Goal: Task Accomplishment & Management: Use online tool/utility

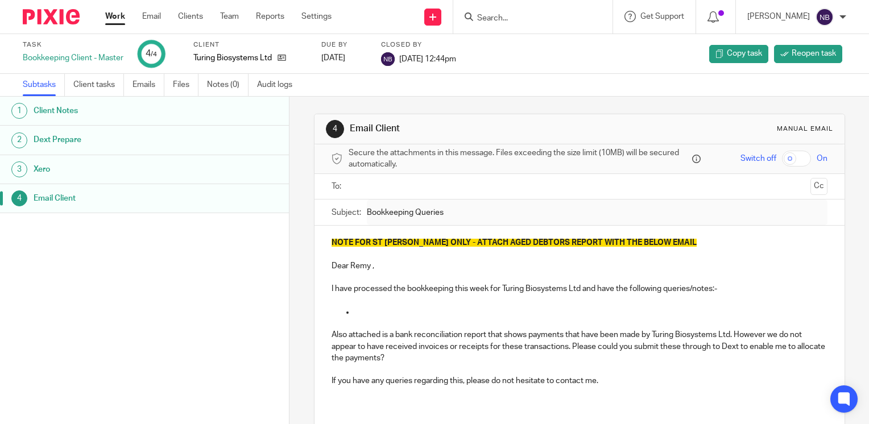
click at [122, 18] on link "Work" at bounding box center [115, 16] width 20 height 11
click at [560, 27] on div at bounding box center [532, 17] width 159 height 34
click at [557, 16] on input "Search" at bounding box center [527, 19] width 102 height 10
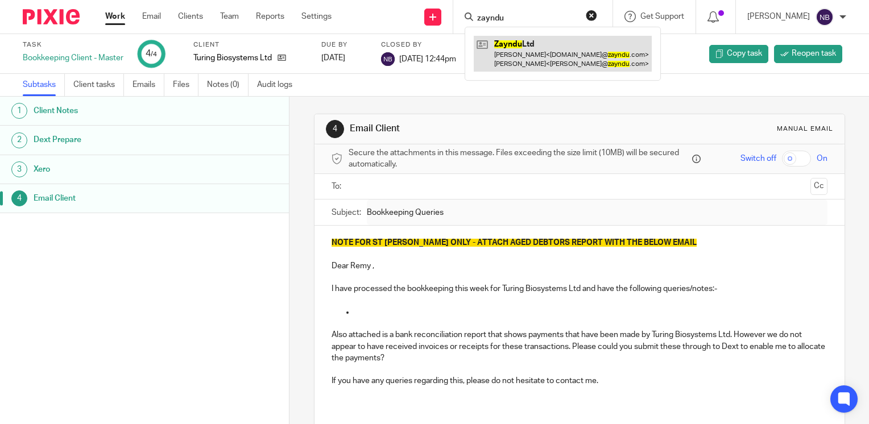
type input "zayndu"
click at [584, 44] on link at bounding box center [563, 53] width 178 height 35
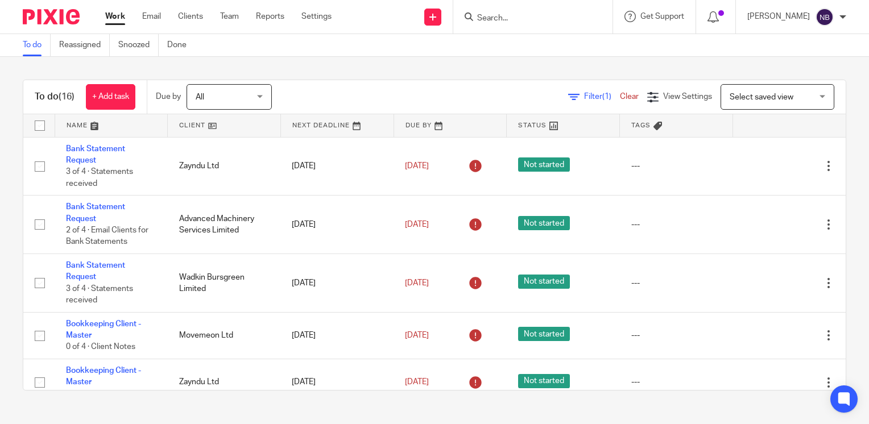
click at [177, 126] on link at bounding box center [224, 125] width 113 height 23
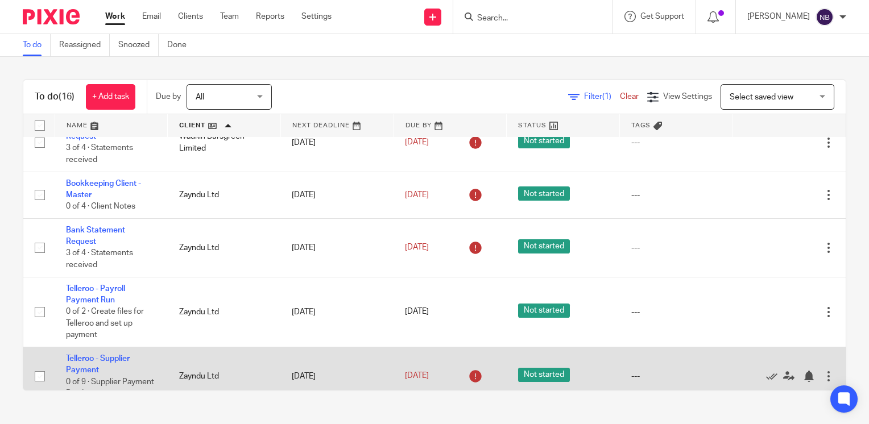
scroll to position [724, 0]
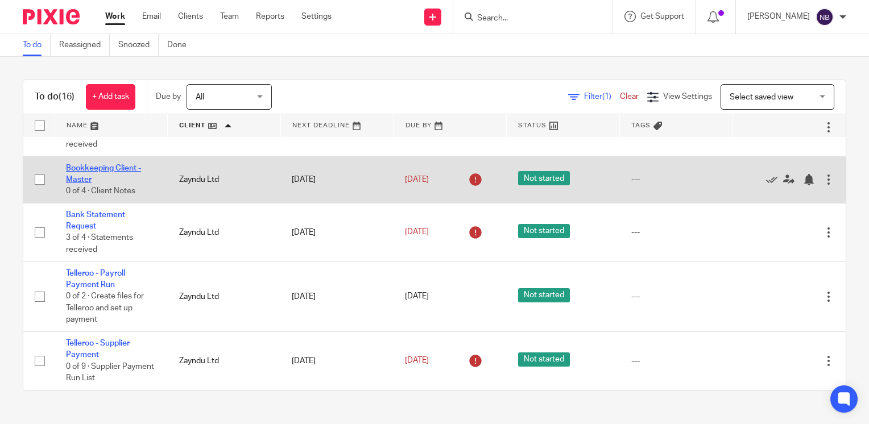
click at [125, 167] on link "Bookkeeping Client - Master" at bounding box center [103, 173] width 75 height 19
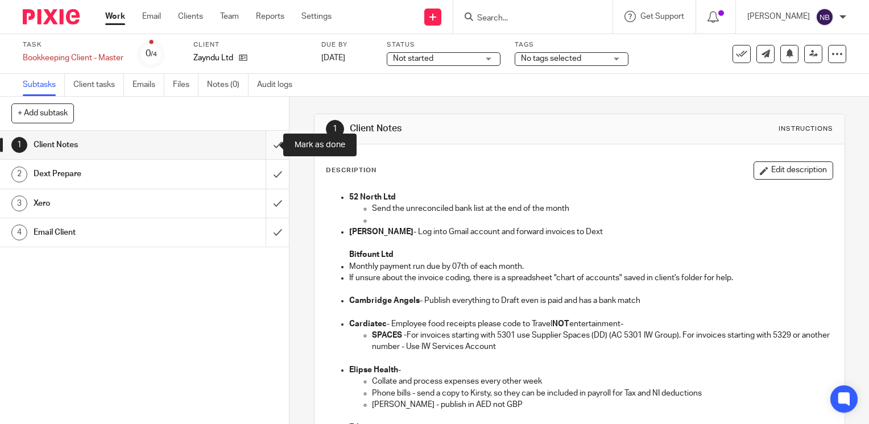
click at [269, 151] on input "submit" at bounding box center [144, 145] width 289 height 28
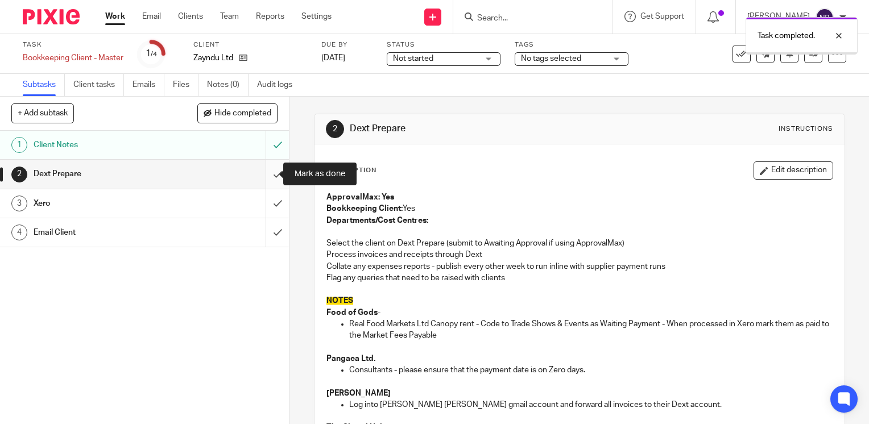
click at [267, 174] on input "submit" at bounding box center [144, 174] width 289 height 28
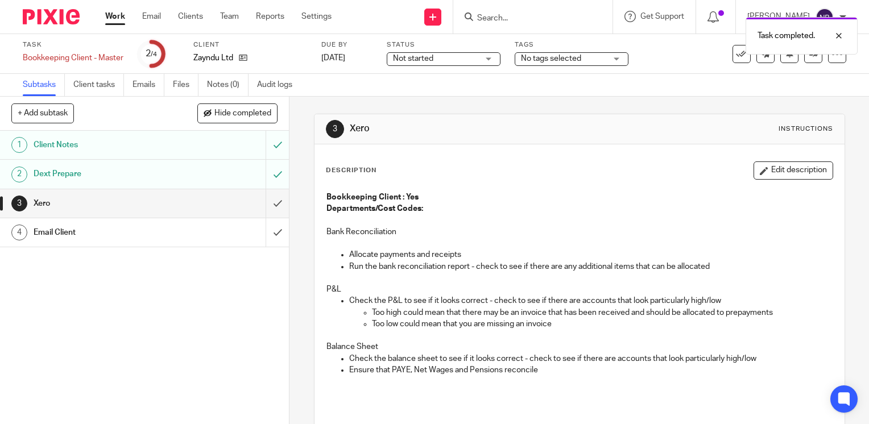
click at [540, 15] on div "Task completed." at bounding box center [646, 32] width 423 height 43
click at [540, 22] on div "Task completed." at bounding box center [646, 32] width 423 height 43
click at [512, 17] on div "Task completed." at bounding box center [646, 32] width 423 height 43
click at [841, 33] on div at bounding box center [830, 36] width 31 height 14
click at [507, 17] on input "Search" at bounding box center [527, 19] width 102 height 10
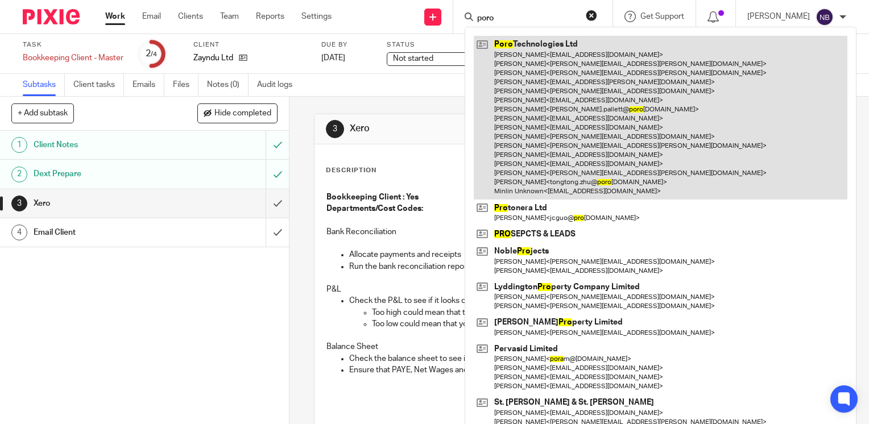
type input "poro"
click at [504, 101] on link at bounding box center [661, 117] width 374 height 163
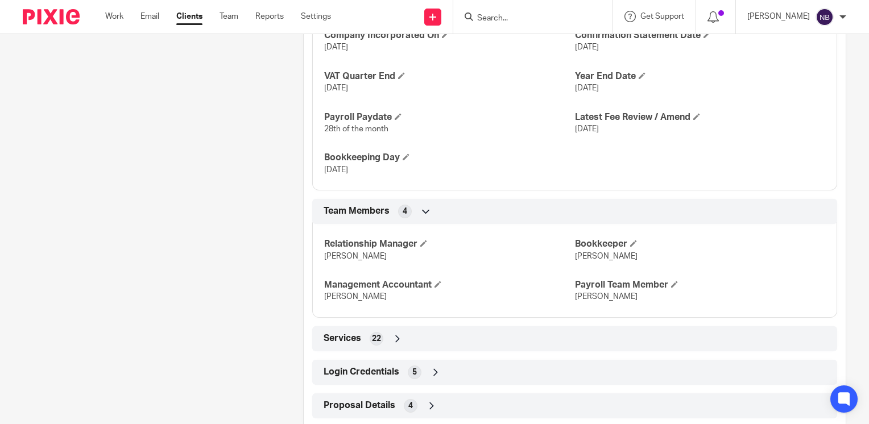
scroll to position [801, 0]
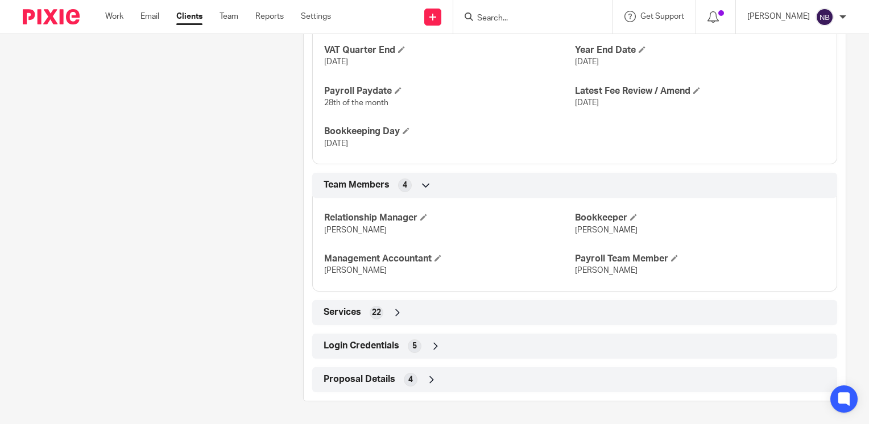
click at [433, 345] on icon at bounding box center [435, 346] width 11 height 11
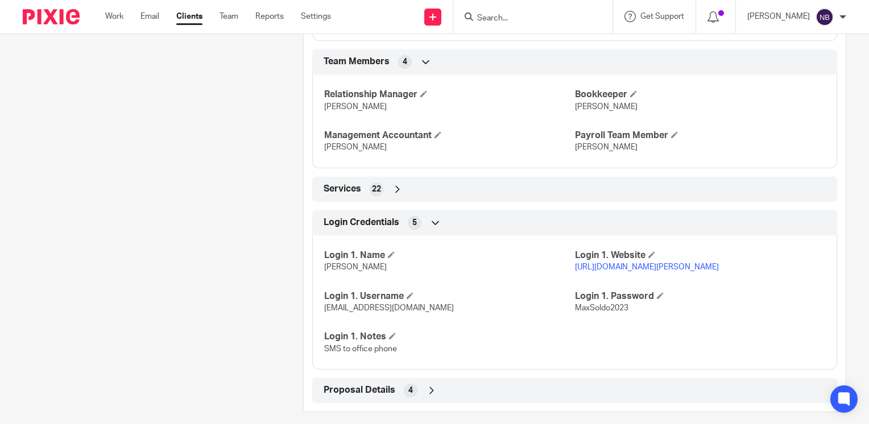
scroll to position [946, 0]
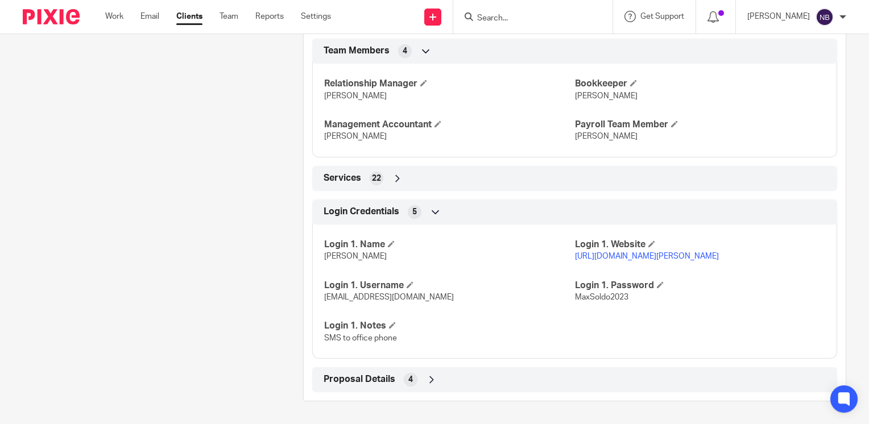
click at [662, 253] on link "https://manage.soldo.com/business-console/main-app-container/#/authentication-m…" at bounding box center [647, 257] width 144 height 8
drag, startPoint x: 435, startPoint y: 301, endPoint x: 319, endPoint y: 309, distance: 116.8
click at [319, 309] on div "Login 1. Name Soldo Login 1. Website https://manage.soldo.com/business-console/…" at bounding box center [574, 287] width 525 height 143
drag, startPoint x: 319, startPoint y: 309, endPoint x: 374, endPoint y: 300, distance: 56.4
copy span "helenc@maxaccountants.co.uk"
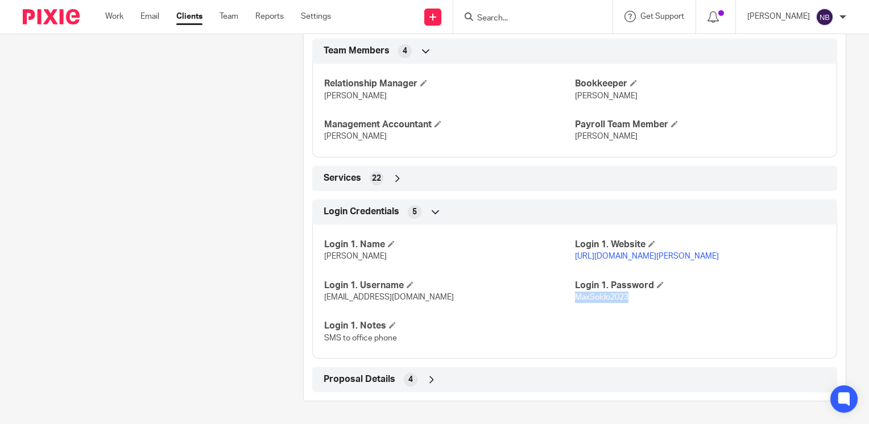
drag, startPoint x: 623, startPoint y: 300, endPoint x: 569, endPoint y: 296, distance: 54.7
click at [575, 296] on span "MaxSoldo2023" at bounding box center [601, 297] width 53 height 8
drag, startPoint x: 569, startPoint y: 296, endPoint x: 579, endPoint y: 299, distance: 10.6
copy span "MaxSoldo2023"
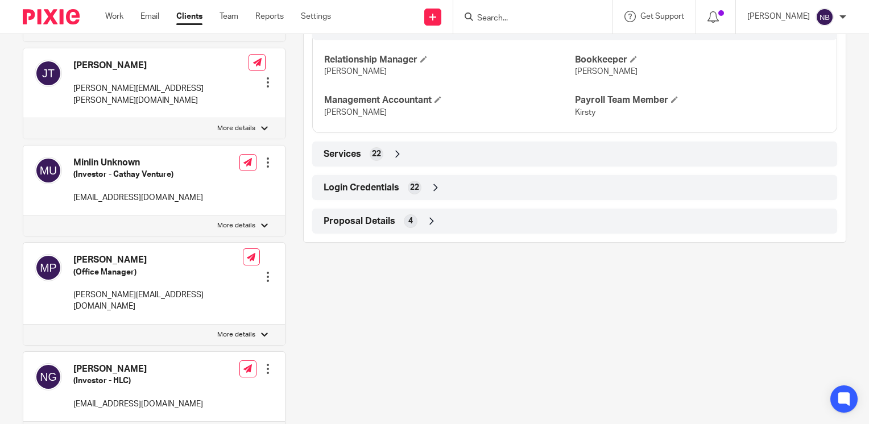
scroll to position [929, 0]
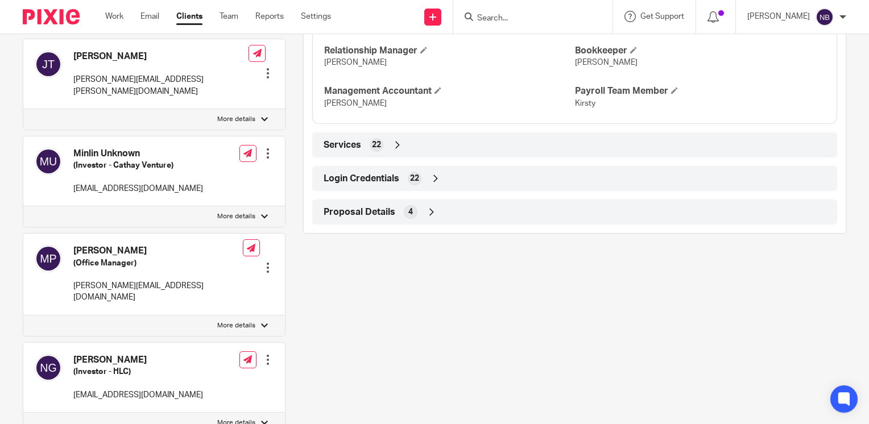
click at [430, 184] on icon at bounding box center [435, 178] width 11 height 11
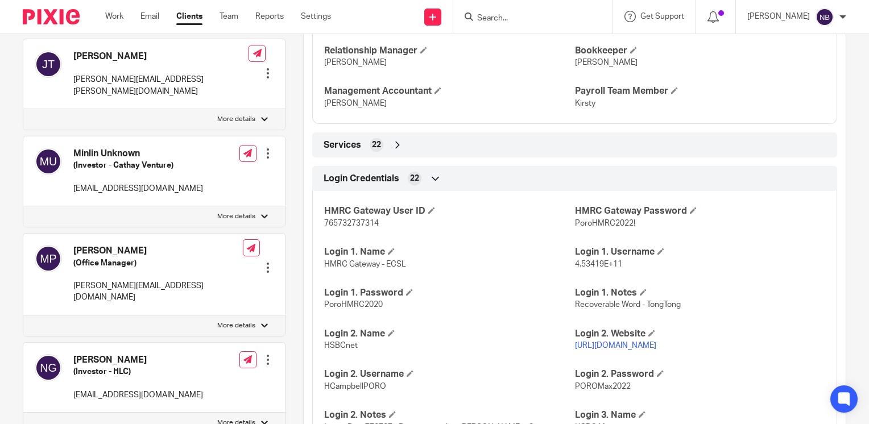
drag, startPoint x: 669, startPoint y: 360, endPoint x: 569, endPoint y: 358, distance: 100.1
click at [575, 352] on p "https://www.hsbcnet.com/" at bounding box center [700, 345] width 250 height 11
drag, startPoint x: 569, startPoint y: 358, endPoint x: 576, endPoint y: 356, distance: 6.5
copy link "https://www.hsbcnet.com/"
drag, startPoint x: 385, startPoint y: 397, endPoint x: 318, endPoint y: 402, distance: 66.7
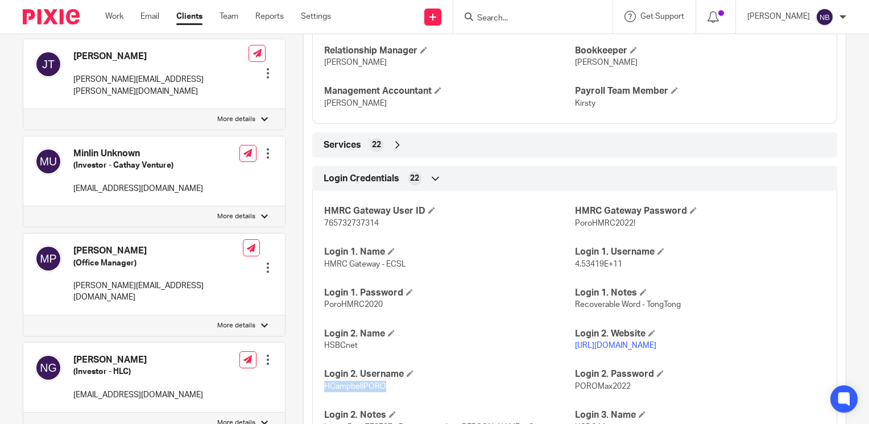
click at [318, 402] on div "HMRC Gateway User ID 765732737314 HMRC Gateway Password PoroHMRC2022! Login 1. …" at bounding box center [574, 423] width 525 height 481
drag, startPoint x: 318, startPoint y: 402, endPoint x: 341, endPoint y: 399, distance: 23.4
copy span "HCampbellPORO"
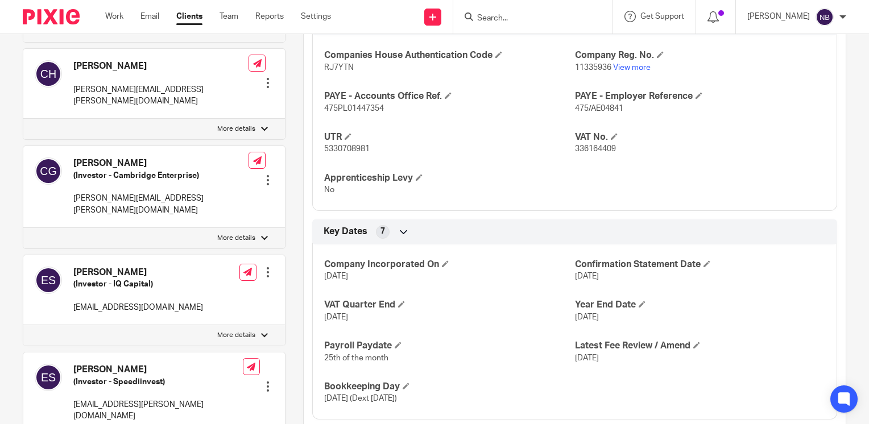
scroll to position [494, 0]
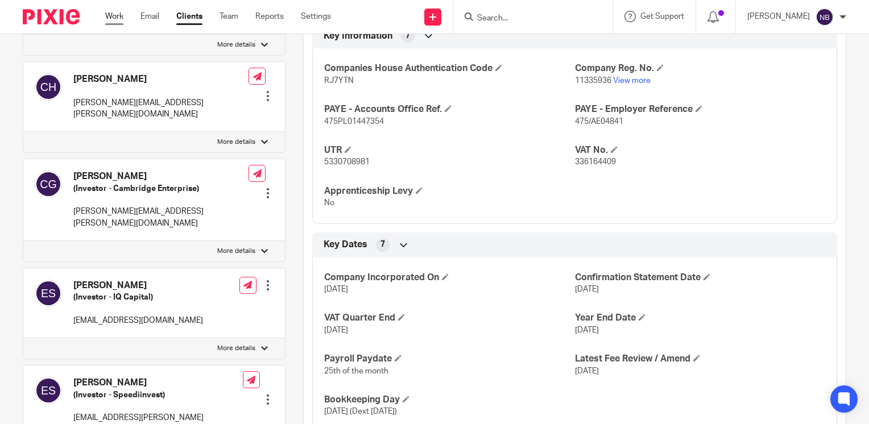
click at [110, 16] on link "Work" at bounding box center [114, 16] width 18 height 11
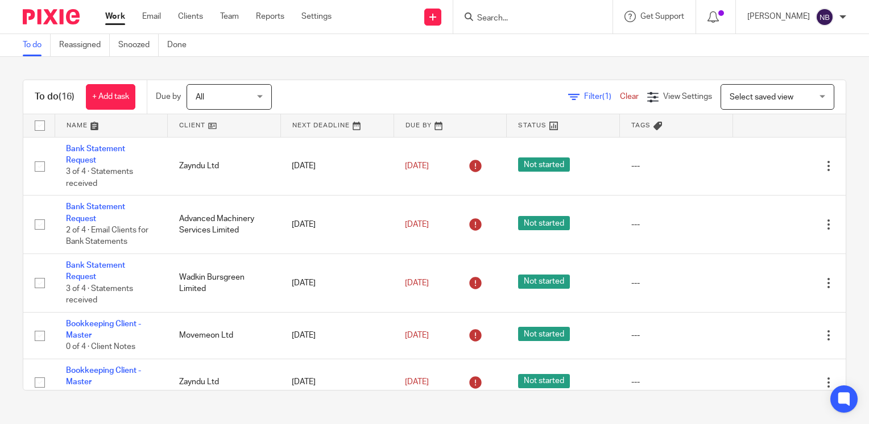
click at [187, 128] on link at bounding box center [224, 125] width 113 height 23
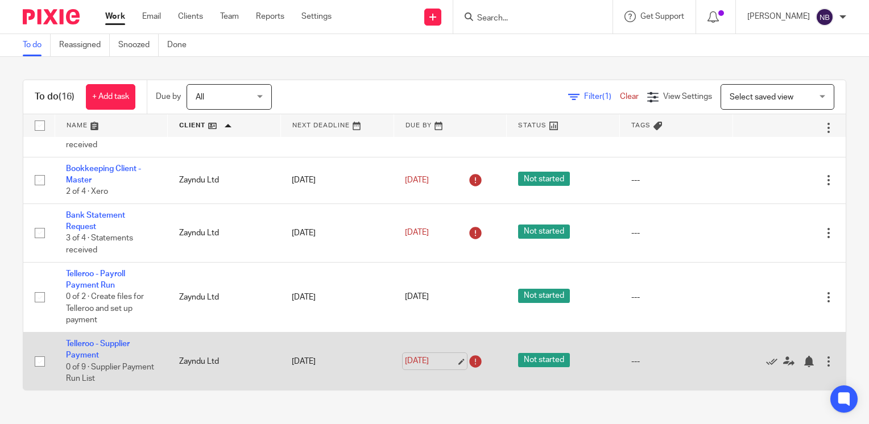
scroll to position [724, 0]
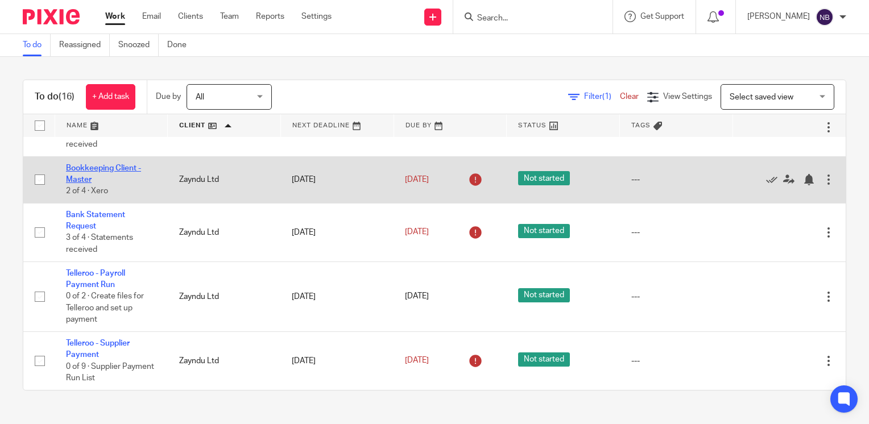
click at [81, 169] on link "Bookkeeping Client - Master" at bounding box center [103, 173] width 75 height 19
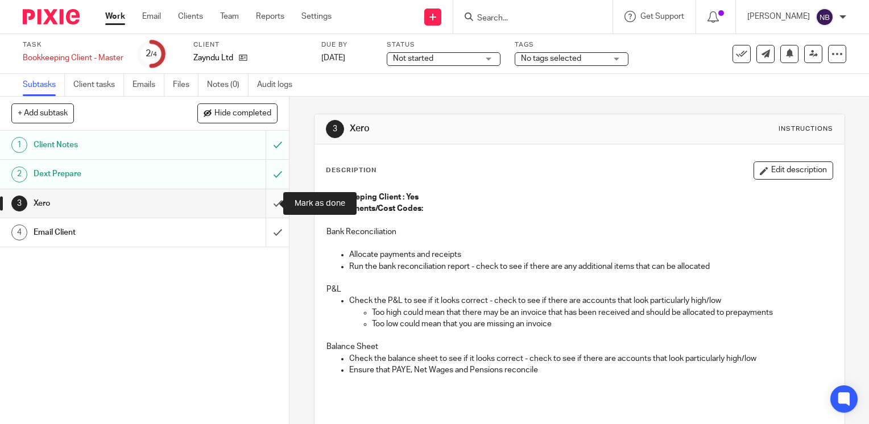
click at [259, 205] on input "submit" at bounding box center [144, 203] width 289 height 28
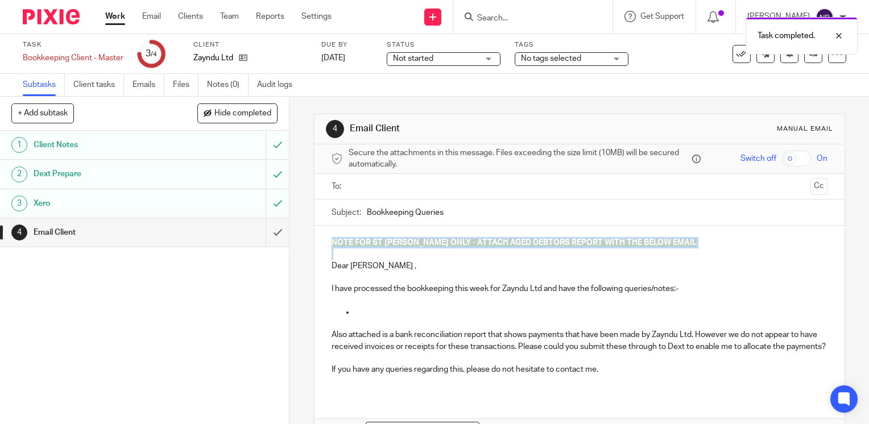
drag, startPoint x: 332, startPoint y: 255, endPoint x: 325, endPoint y: 247, distance: 10.1
click at [325, 247] on div "NOTE FOR ST JOHN ONLY - ATTACH AGED DEBTORS REPORT WITH THE BELOW EMAIL Dear Gl…" at bounding box center [580, 311] width 530 height 170
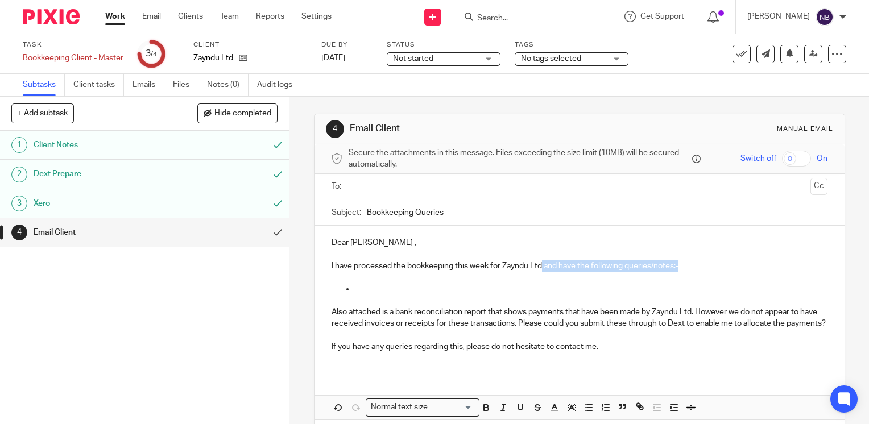
drag, startPoint x: 680, startPoint y: 267, endPoint x: 539, endPoint y: 270, distance: 141.1
click at [539, 270] on p "I have processed the bookkeeping this week for Zayndu Ltd and have the followin…" at bounding box center [580, 266] width 496 height 11
click at [361, 292] on p at bounding box center [590, 288] width 473 height 11
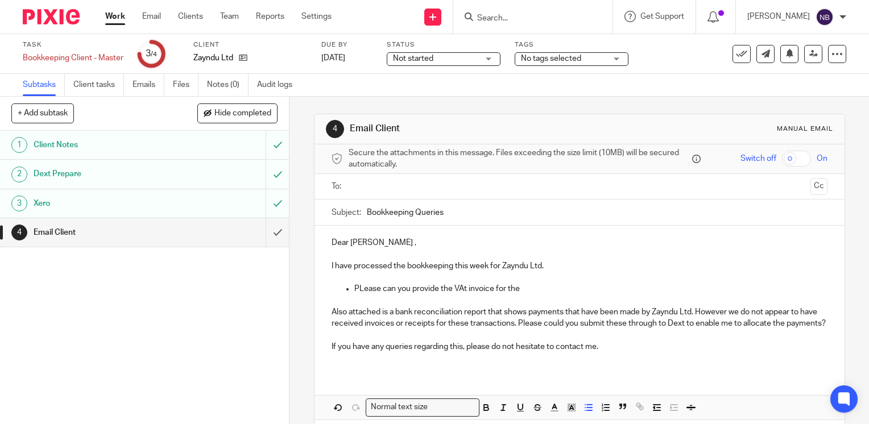
click at [359, 291] on p "PLease can you provide the VAt invoice for the" at bounding box center [590, 288] width 473 height 11
click at [526, 290] on p "Please can you provide the VAT invoice for the" at bounding box center [590, 288] width 473 height 11
click at [517, 288] on p "Please can you provide the VAT invoice for the" at bounding box center [590, 288] width 473 height 11
click at [612, 289] on p "Please can you provide the VAT invoice for the Waternation Proforma paid on 18/…" at bounding box center [590, 288] width 473 height 11
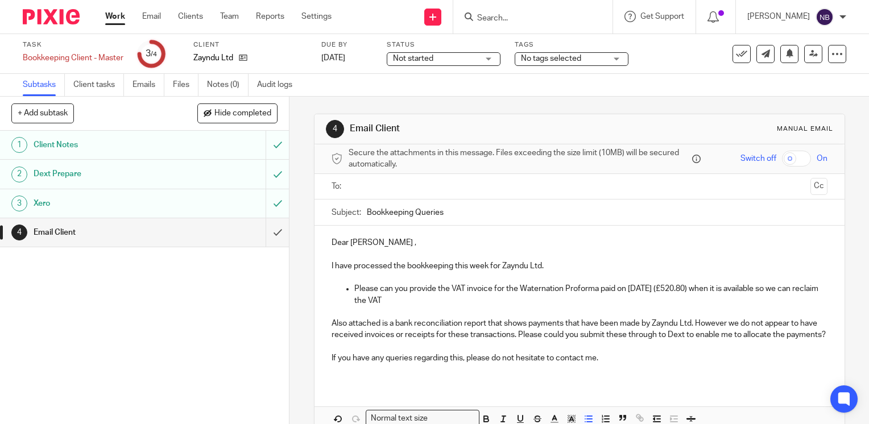
click at [421, 299] on p "Please can you provide the VAT invoice for the Waternation Proforma paid on 18/…" at bounding box center [590, 294] width 473 height 23
click at [354, 185] on input "text" at bounding box center [579, 186] width 453 height 13
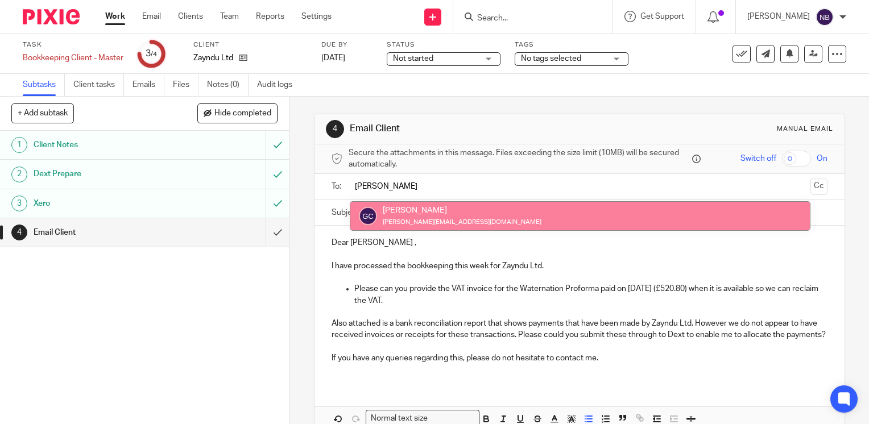
type input "glen"
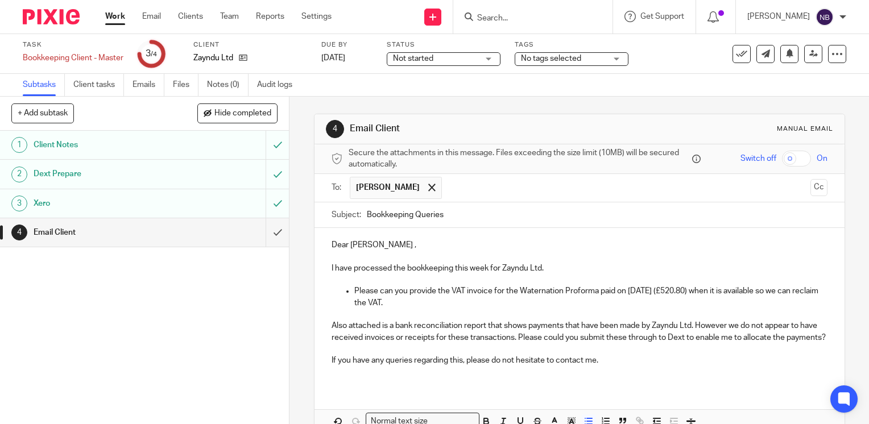
click at [126, 293] on div "1 Client Notes 2 Dext Prepare 3 Xero 4 Email Client" at bounding box center [144, 277] width 289 height 293
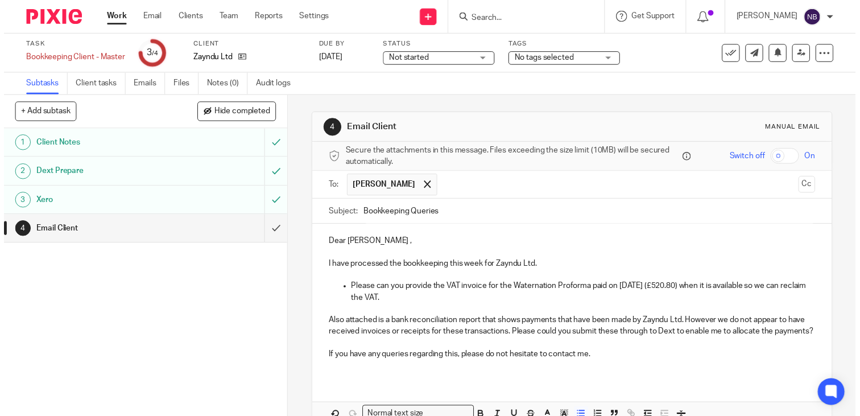
scroll to position [73, 0]
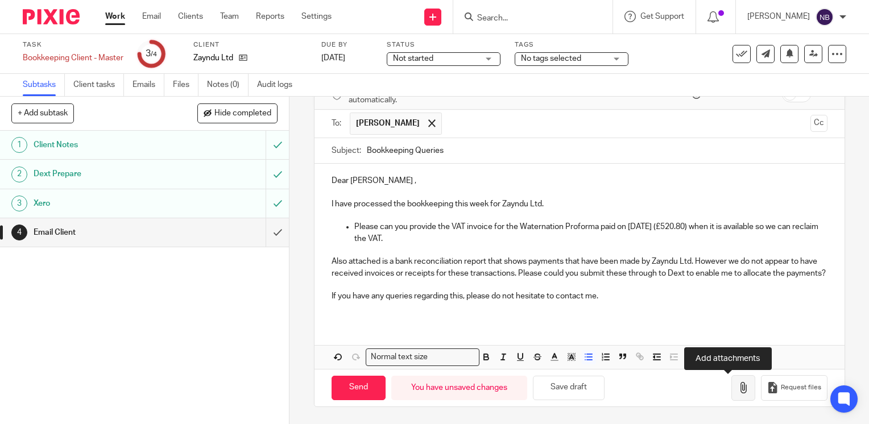
click at [738, 386] on icon "button" at bounding box center [743, 387] width 11 height 11
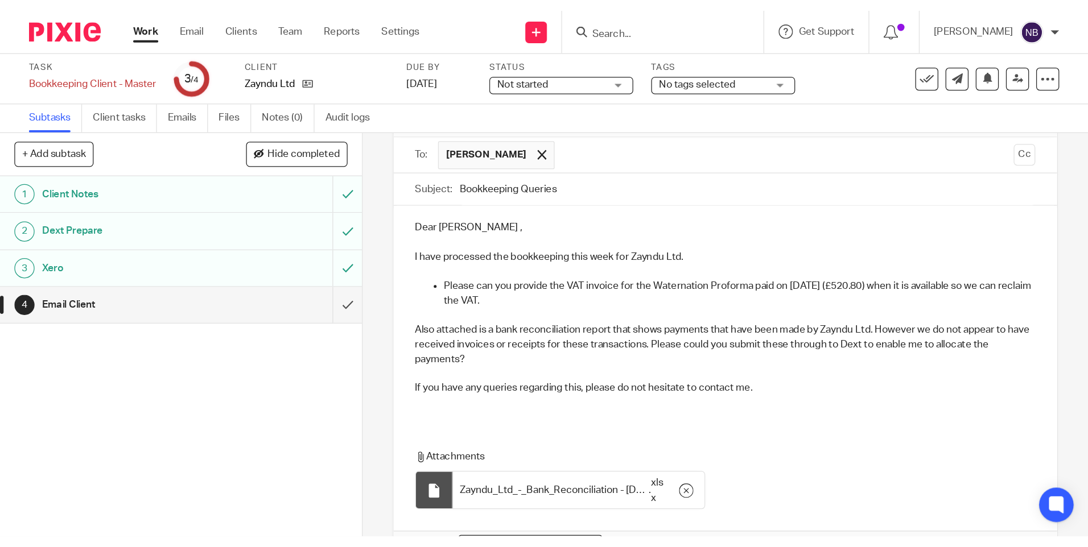
scroll to position [0, 0]
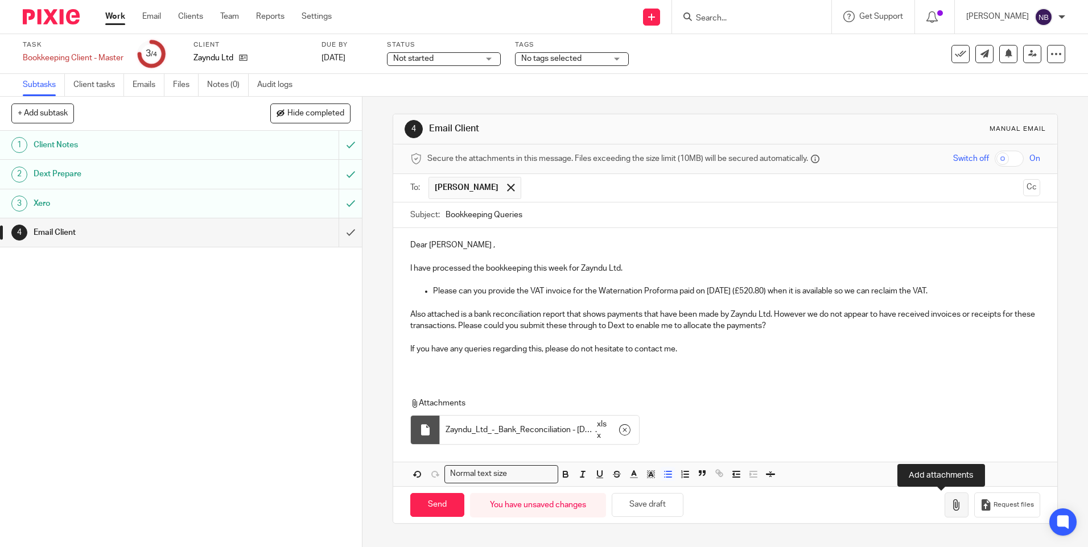
click at [869, 424] on icon "button" at bounding box center [955, 504] width 11 height 11
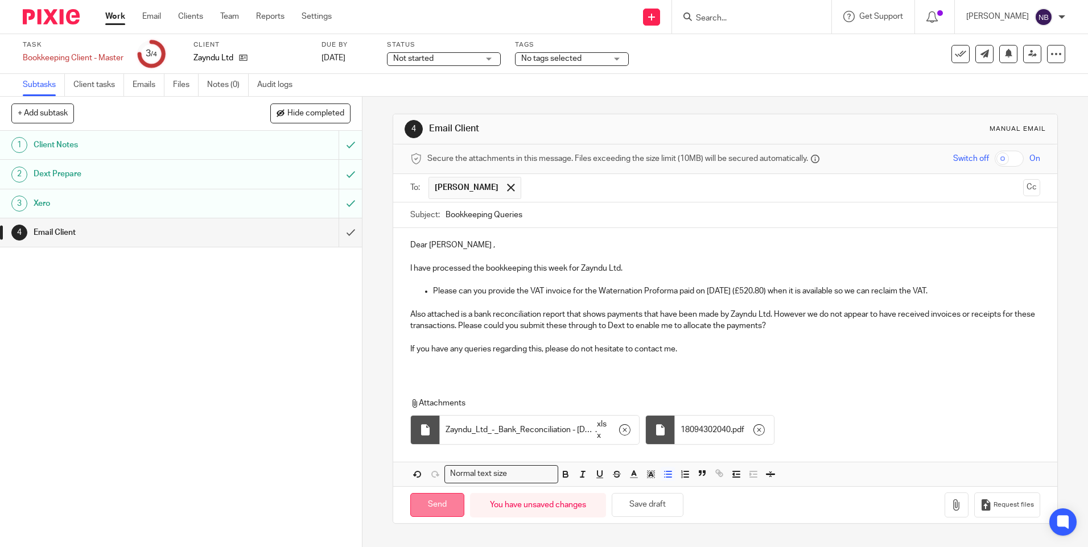
click at [439, 424] on input "Send" at bounding box center [437, 505] width 54 height 24
type input "Sent"
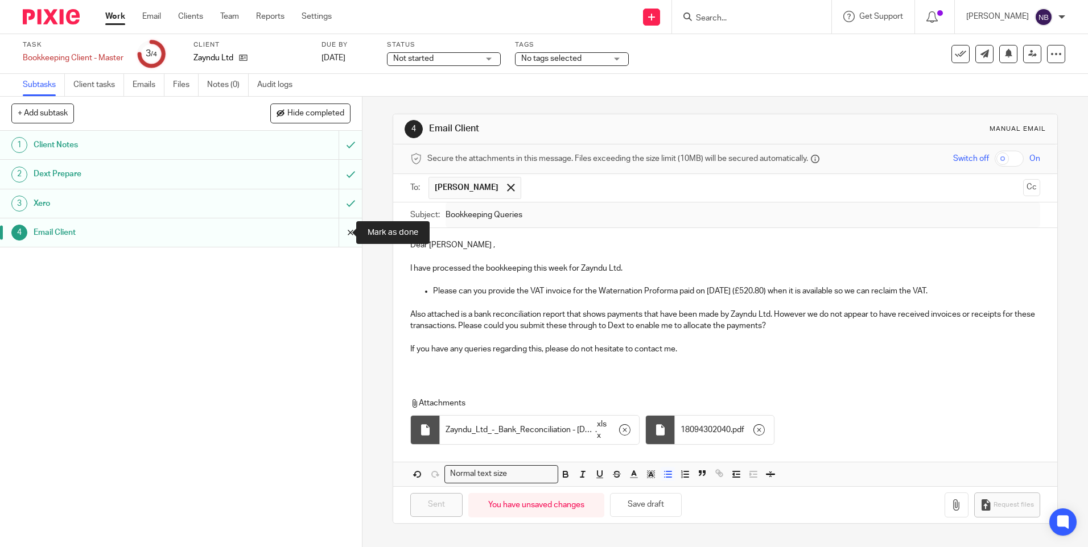
click at [336, 235] on input "submit" at bounding box center [181, 232] width 362 height 28
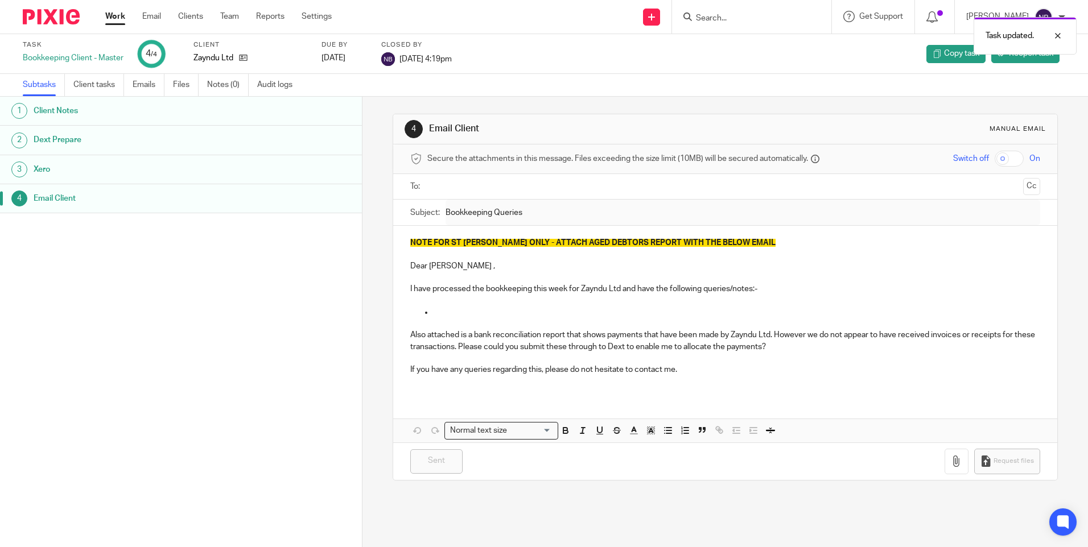
click at [119, 14] on link "Work" at bounding box center [115, 16] width 20 height 11
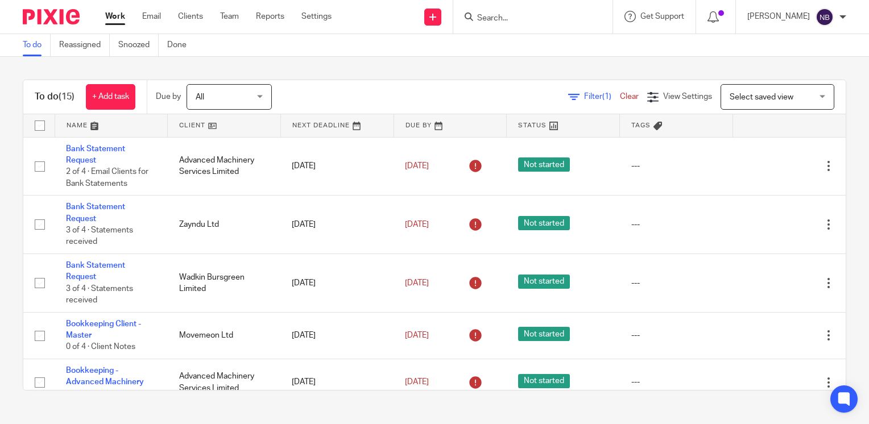
click at [114, 18] on link "Work" at bounding box center [115, 16] width 20 height 11
click at [190, 126] on link at bounding box center [224, 125] width 113 height 23
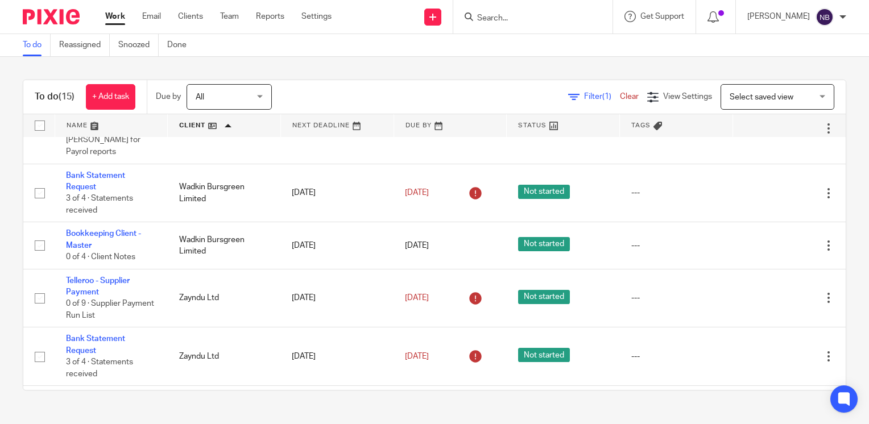
scroll to position [662, 0]
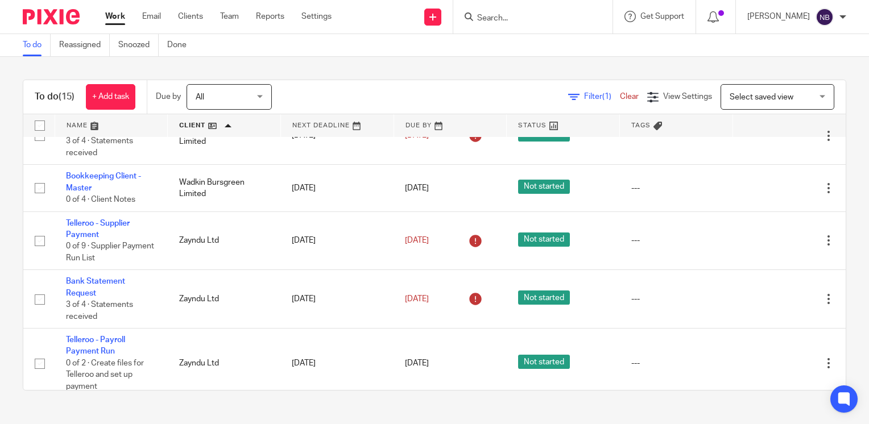
click at [77, 123] on link at bounding box center [111, 125] width 113 height 23
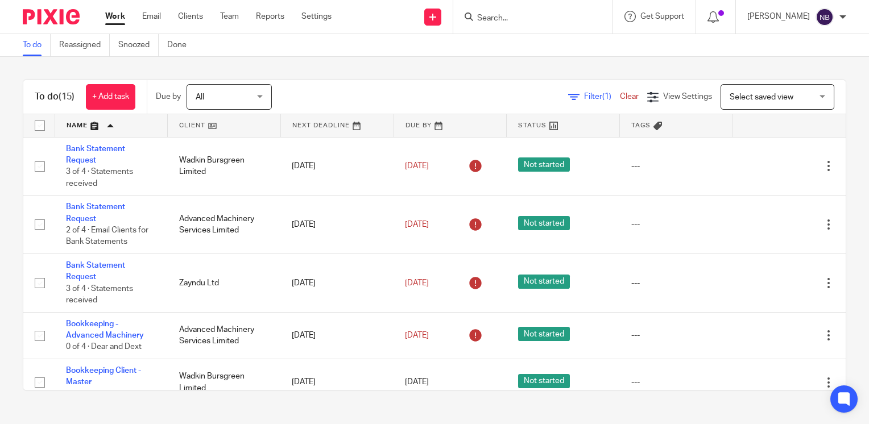
click at [77, 123] on link at bounding box center [111, 125] width 113 height 23
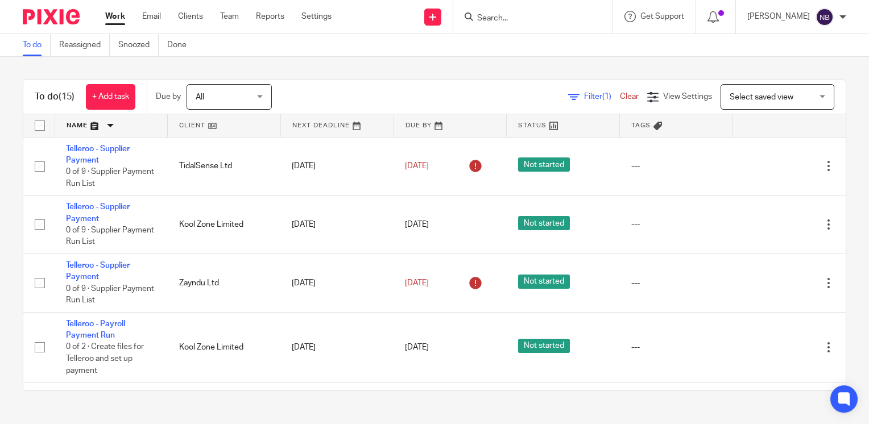
click at [200, 124] on link at bounding box center [224, 125] width 113 height 23
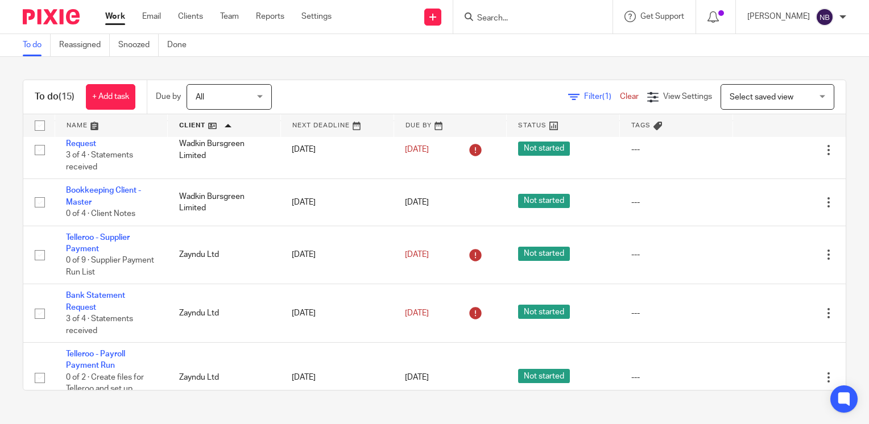
scroll to position [676, 0]
